Goal: Task Accomplishment & Management: Manage account settings

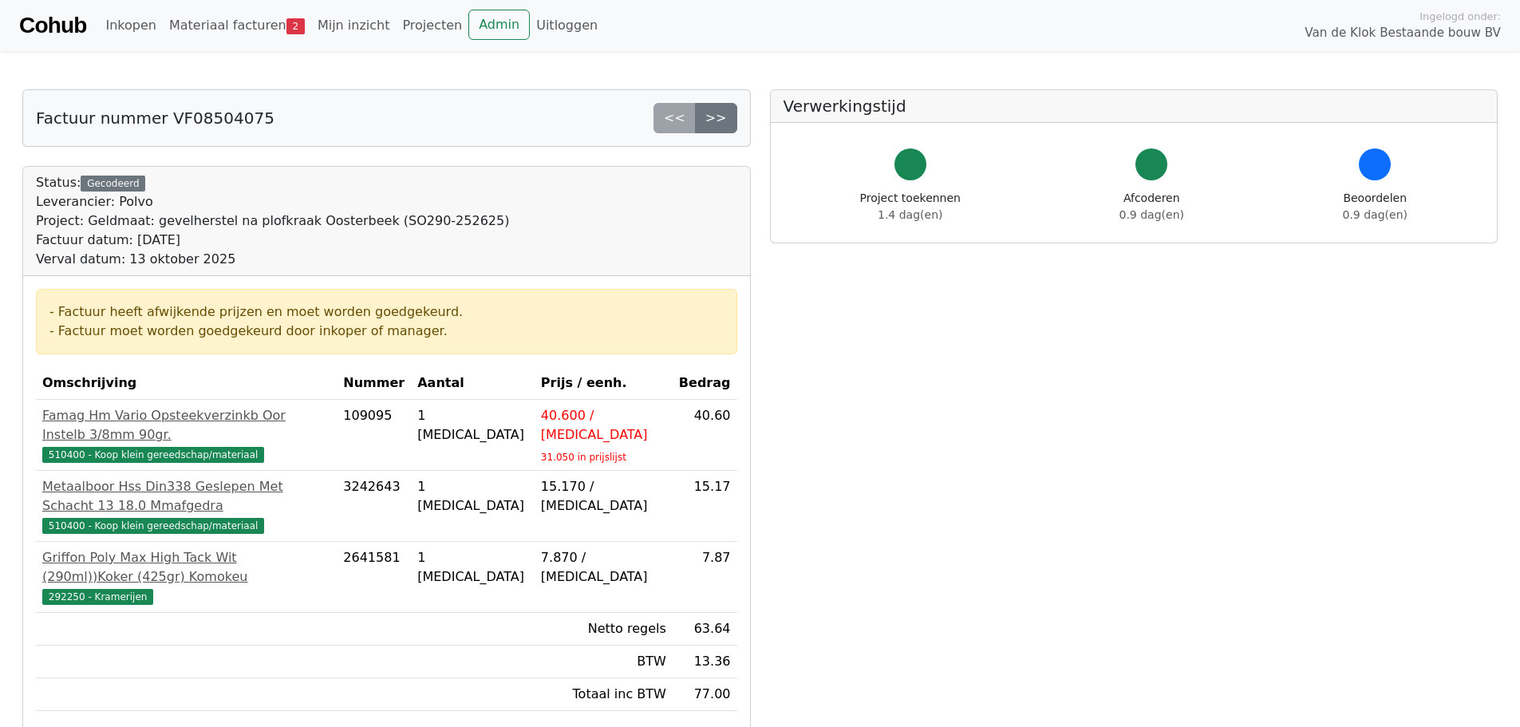
scroll to position [80, 0]
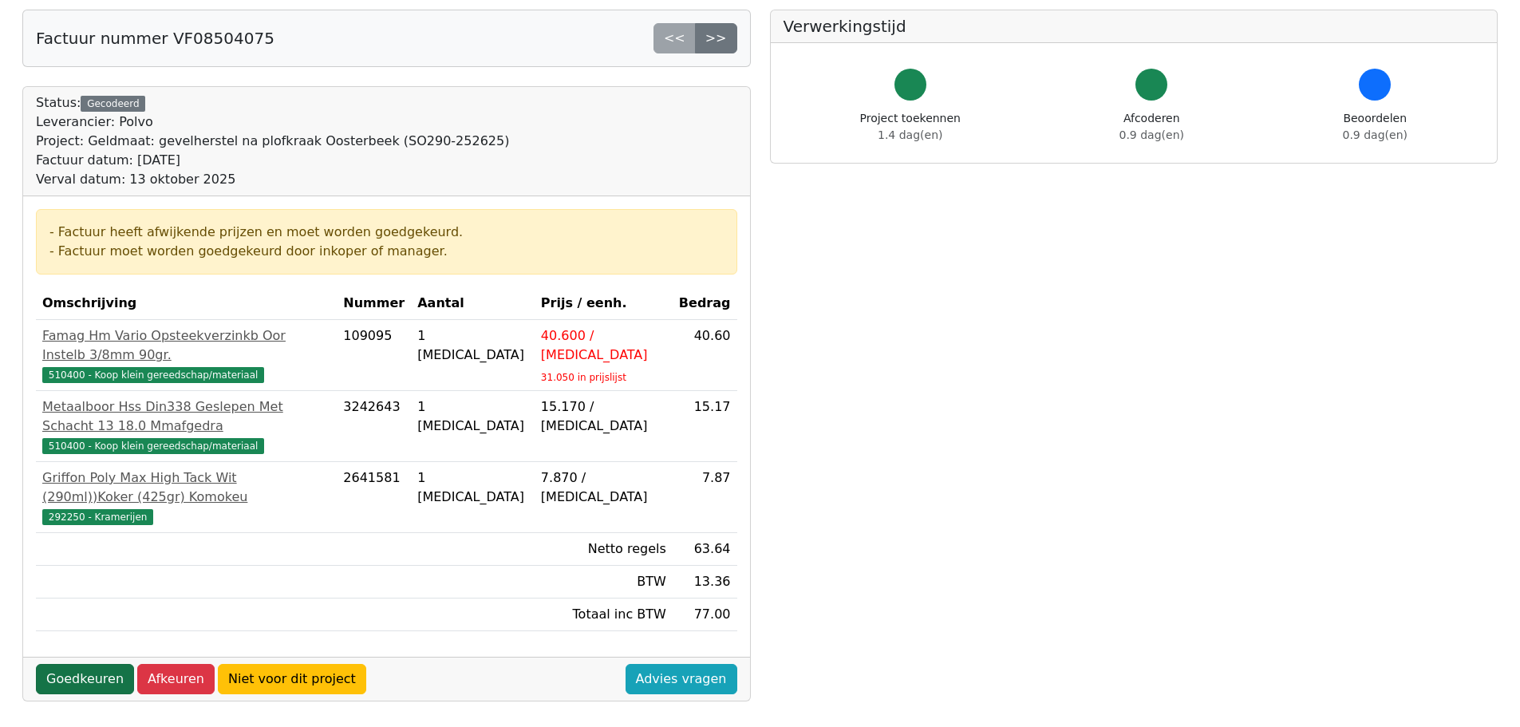
click at [57, 664] on link "Goedkeuren" at bounding box center [85, 679] width 98 height 30
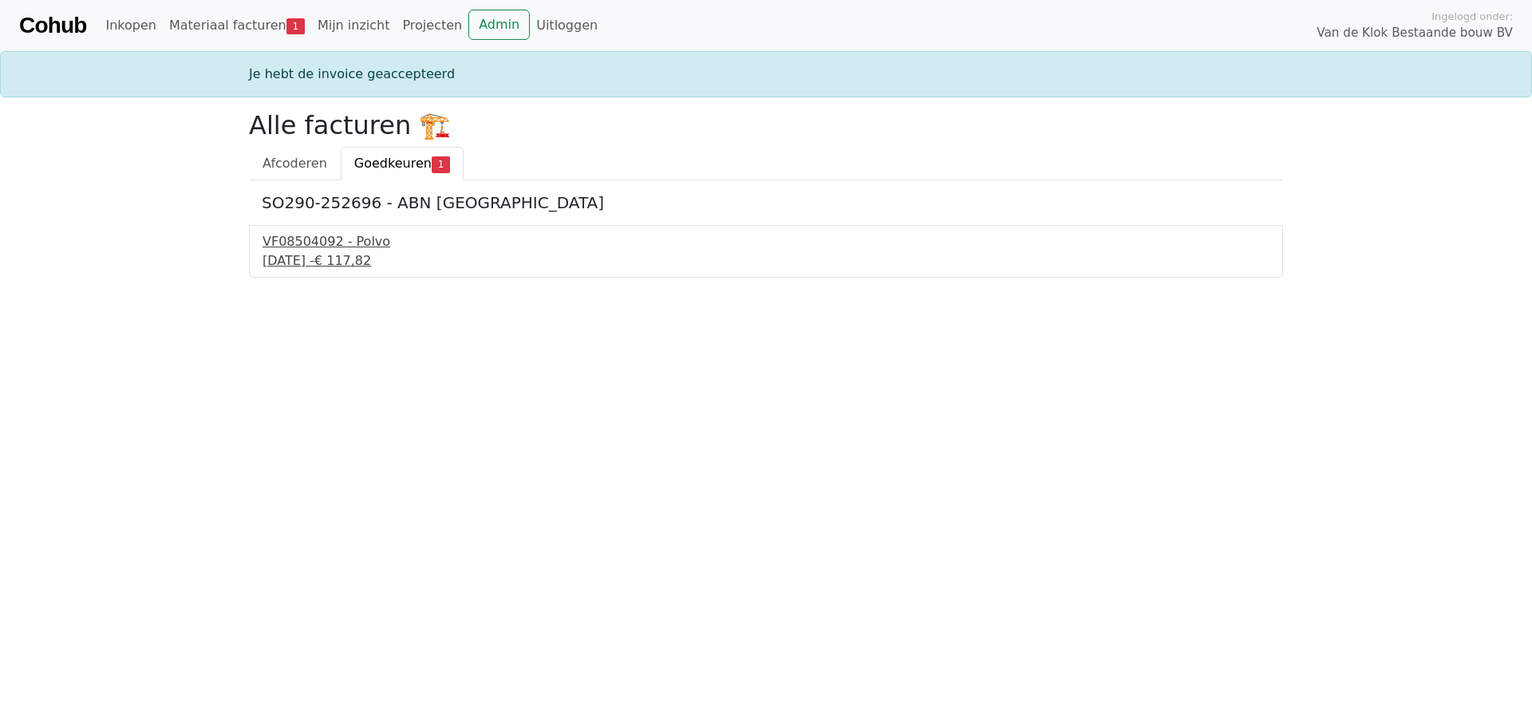
click at [302, 254] on div "22 september 2025 - € 117,82" at bounding box center [766, 260] width 1007 height 19
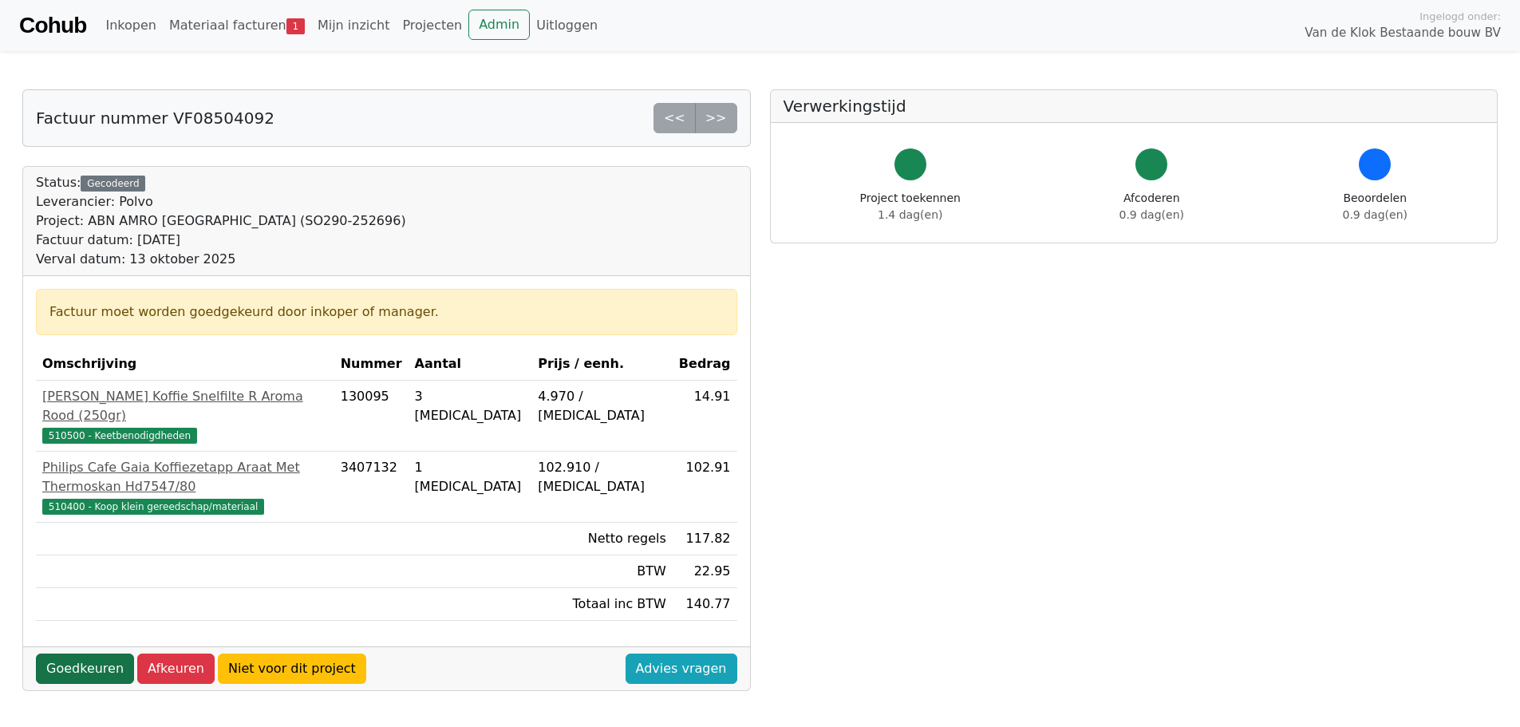
click at [74, 654] on link "Goedkeuren" at bounding box center [85, 669] width 98 height 30
